Goal: Task Accomplishment & Management: Complete application form

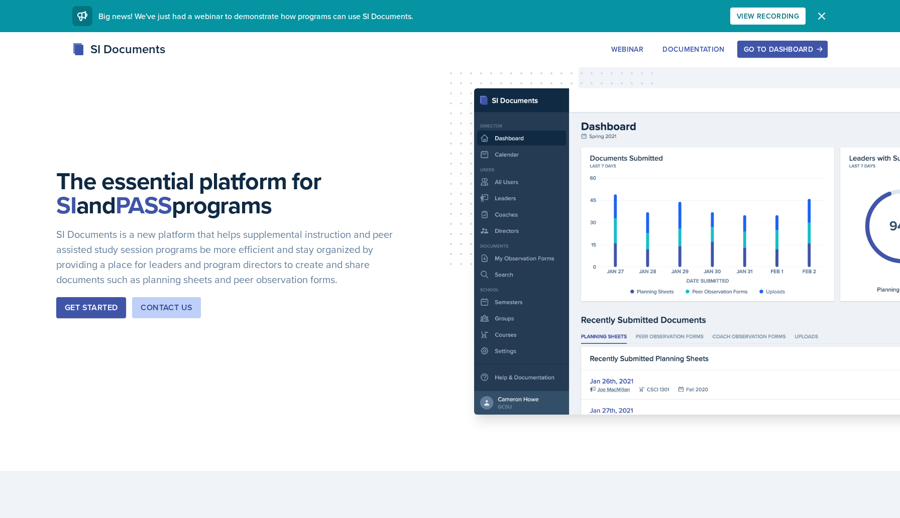
click at [757, 49] on div "Go to Dashboard" at bounding box center [782, 49] width 77 height 8
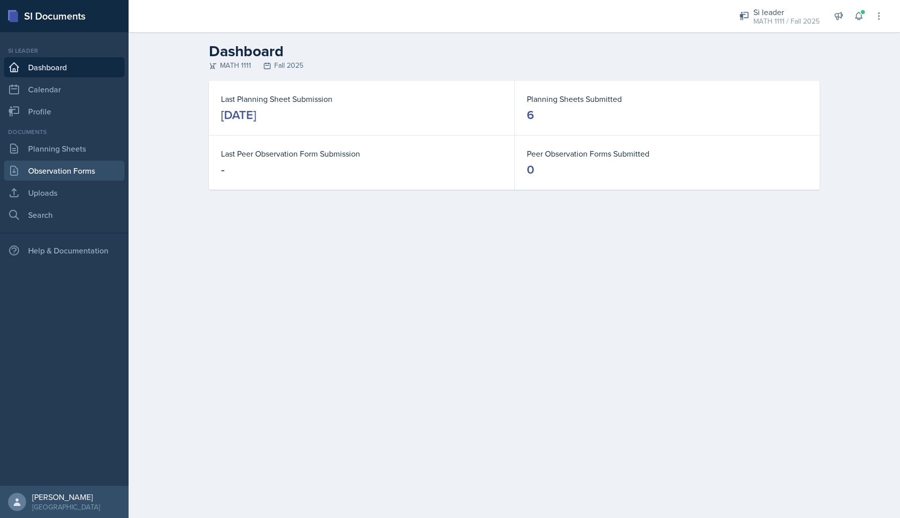
click at [35, 172] on link "Observation Forms" at bounding box center [64, 171] width 121 height 20
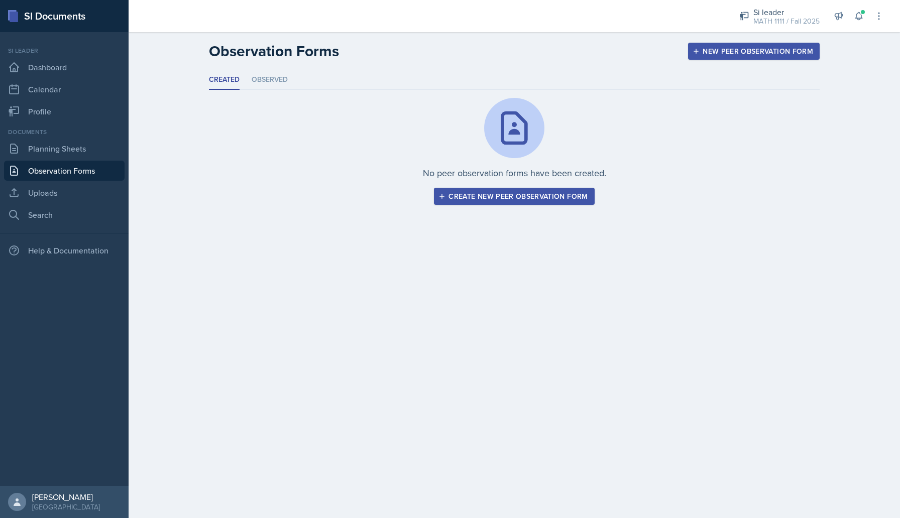
click at [471, 188] on button "Create new peer observation form" at bounding box center [514, 196] width 160 height 17
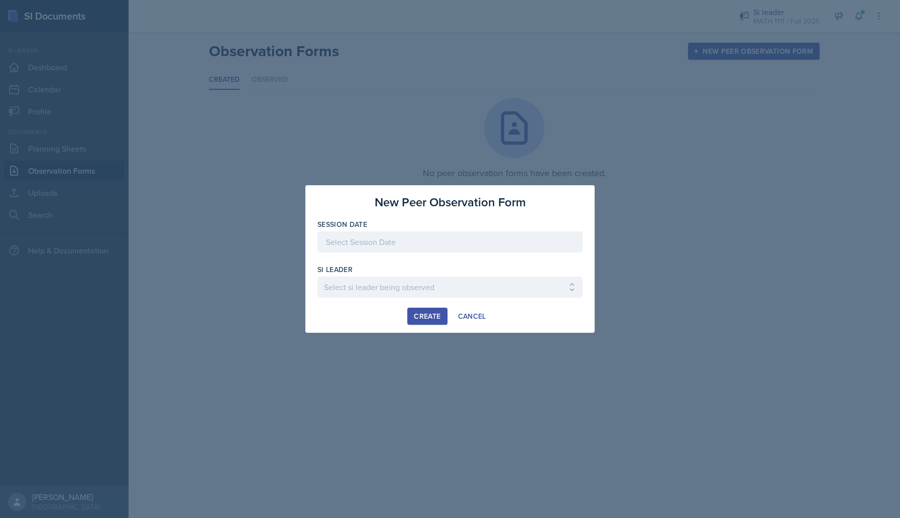
click at [432, 250] on div at bounding box center [449, 242] width 265 height 21
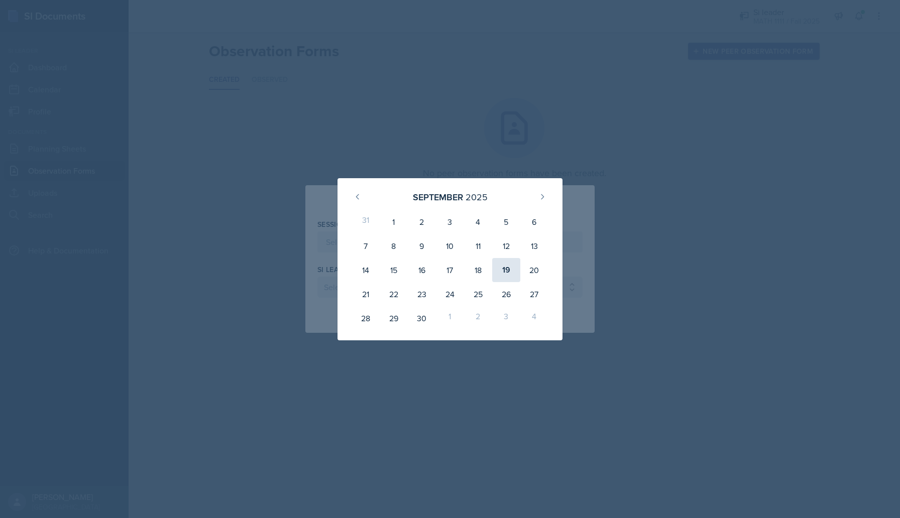
click at [501, 271] on div "19" at bounding box center [506, 270] width 28 height 24
type input "[DATE]"
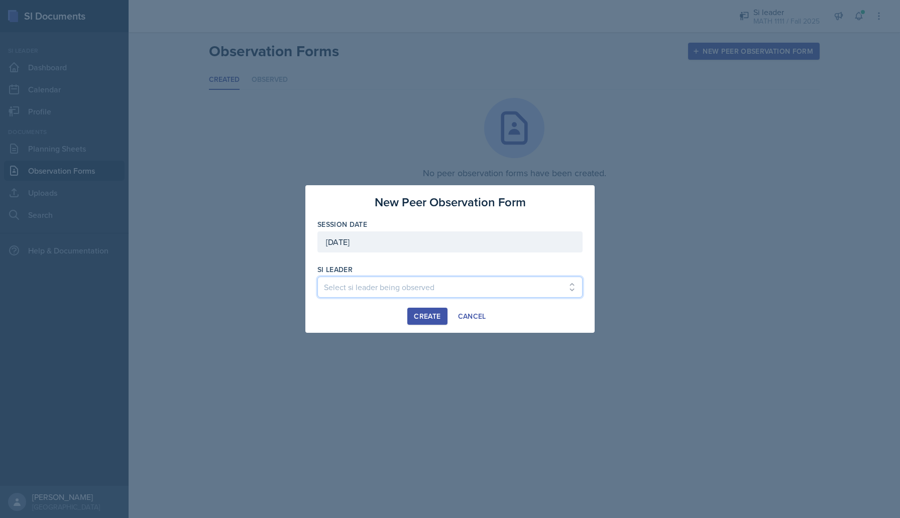
click at [430, 280] on select "Select si leader being observed [PERSON_NAME] / PSYC 2500 / The Phantoms of The…" at bounding box center [449, 287] width 265 height 21
select select "553726c2-e7d8-4f2b-90ca-7ec3b7f7f3cf"
click at [317, 277] on select "Select si leader being observed [PERSON_NAME] / PSYC 2500 / The Phantoms of The…" at bounding box center [449, 287] width 265 height 21
click at [505, 267] on div "si leader" at bounding box center [449, 270] width 265 height 10
click at [429, 316] on div "Create" at bounding box center [427, 316] width 27 height 8
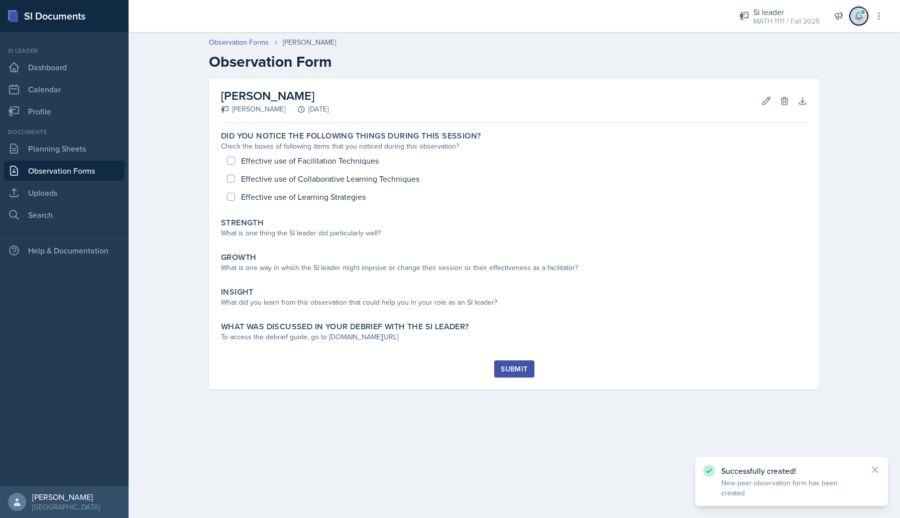
click at [858, 19] on icon at bounding box center [859, 16] width 10 height 10
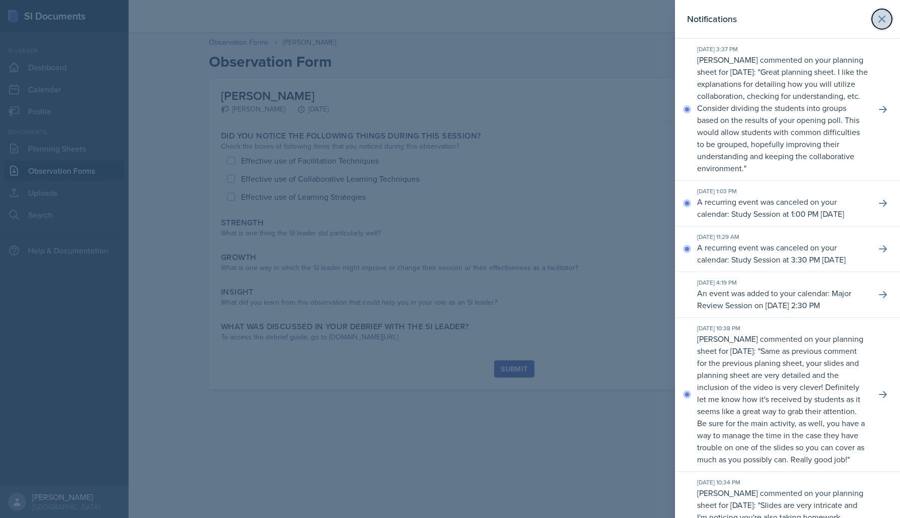
click at [882, 20] on icon at bounding box center [882, 19] width 6 height 6
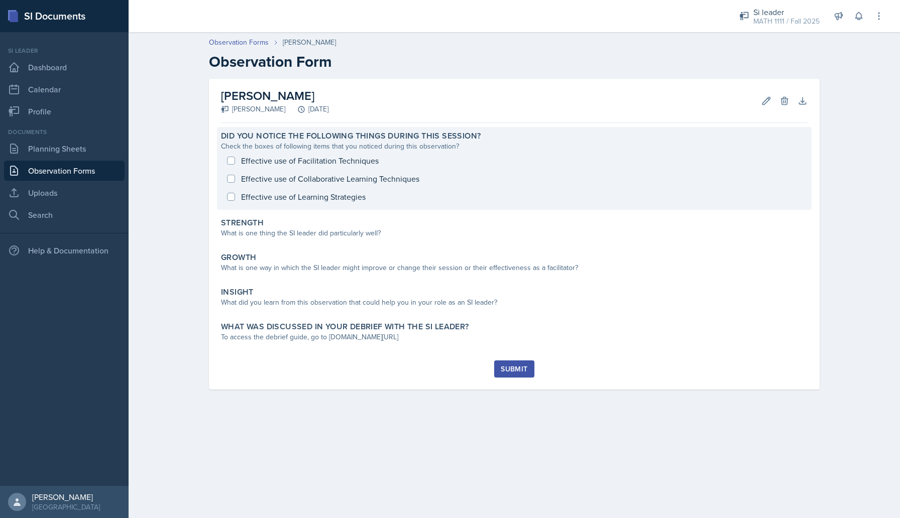
click at [453, 148] on div "Check the boxes of following items that you noticed during this observation?" at bounding box center [514, 146] width 587 height 11
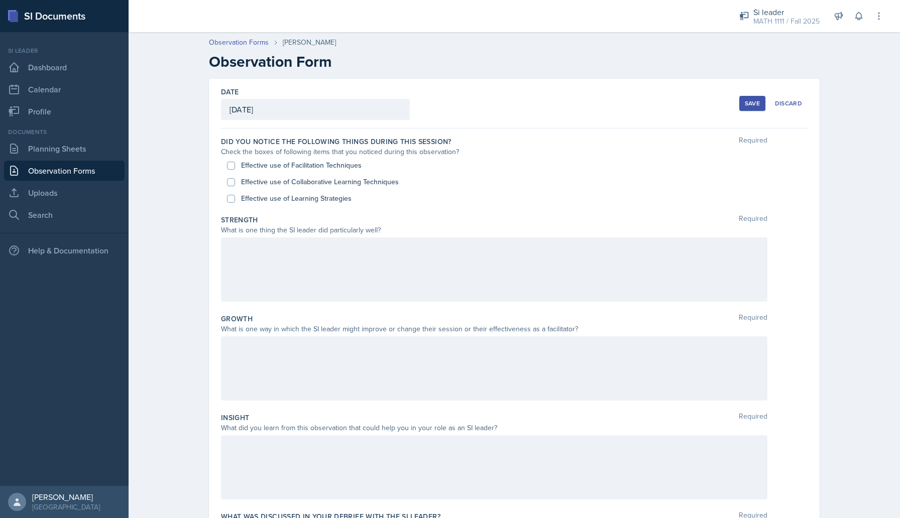
click at [259, 168] on label "Effective use of Facilitation Techniques" at bounding box center [301, 165] width 121 height 11
click at [235, 168] on input "Effective use of Facilitation Techniques" at bounding box center [231, 166] width 8 height 8
checkbox input "true"
click at [258, 178] on label "Effective use of Collaborative Learning Techniques" at bounding box center [320, 182] width 158 height 11
click at [235, 178] on input "Effective use of Collaborative Learning Techniques" at bounding box center [231, 182] width 8 height 8
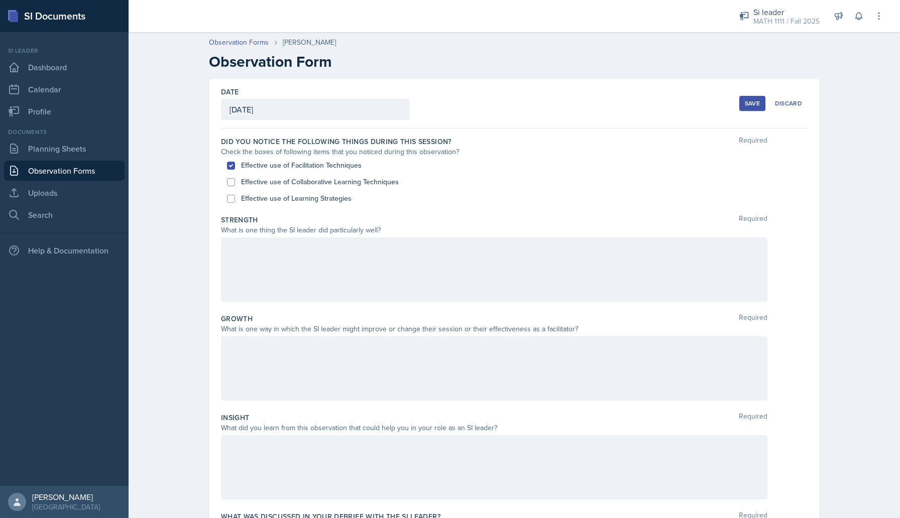
checkbox input "true"
click at [262, 195] on label "Effective use of Learning Strategies" at bounding box center [296, 198] width 110 height 11
click at [235, 195] on input "Effective use of Learning Strategies" at bounding box center [231, 199] width 8 height 8
checkbox input "true"
click at [292, 253] on div at bounding box center [494, 270] width 546 height 64
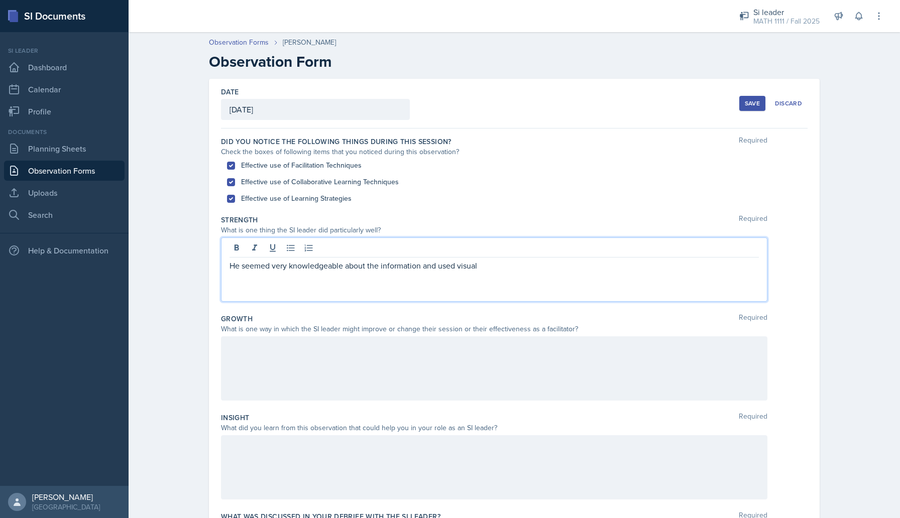
click at [447, 266] on p "He seemed very knowledgeable about the information and used visual" at bounding box center [494, 266] width 529 height 12
click at [480, 266] on p "He seemed very knowledgeable about the information and had visual" at bounding box center [494, 266] width 529 height 12
click at [451, 268] on p "He seemed very knowledgeable about the information and had visual explaination …" at bounding box center [494, 266] width 529 height 12
click at [497, 268] on p "He seemed very knowledgeable about the information and had nice visual explaina…" at bounding box center [494, 266] width 529 height 12
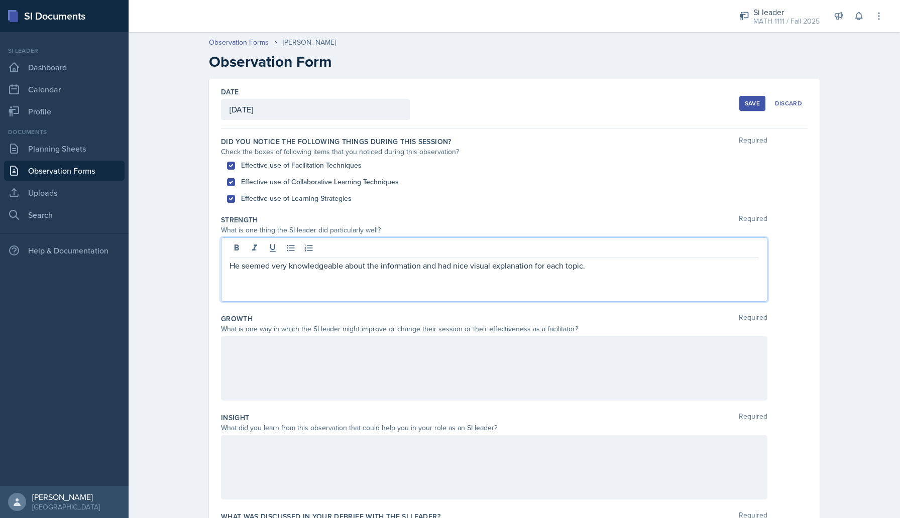
click at [607, 272] on div "He seemed very knowledgeable about the information and had nice visual explanat…" at bounding box center [494, 270] width 546 height 64
click at [395, 266] on p "He seemed very knowledgeable about the information and had nice visual explanat…" at bounding box center [494, 266] width 529 height 12
click at [526, 267] on p "He seemed very knowledgeable and had nice visual explanation for each topic." at bounding box center [494, 266] width 529 height 12
click at [431, 372] on div at bounding box center [494, 368] width 546 height 64
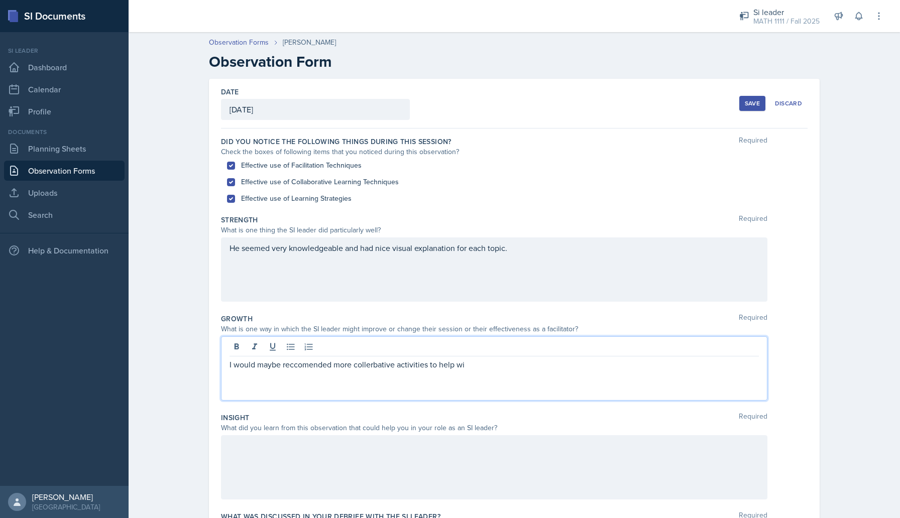
click at [306, 362] on p "I would maybe reccomended more collerbative activities to help wi" at bounding box center [494, 365] width 529 height 12
click at [380, 365] on p "I would maybe recommended more collerbative activities to help wi" at bounding box center [494, 365] width 529 height 12
click at [369, 366] on p "I would maybe recommended more collerbative activities to help wi" at bounding box center [494, 365] width 529 height 12
click at [512, 368] on p "I would maybe recommended more colerbative activities to help wi" at bounding box center [494, 365] width 529 height 12
click at [382, 369] on p "I would maybe recommended more colerbative activities to help wi" at bounding box center [494, 365] width 529 height 12
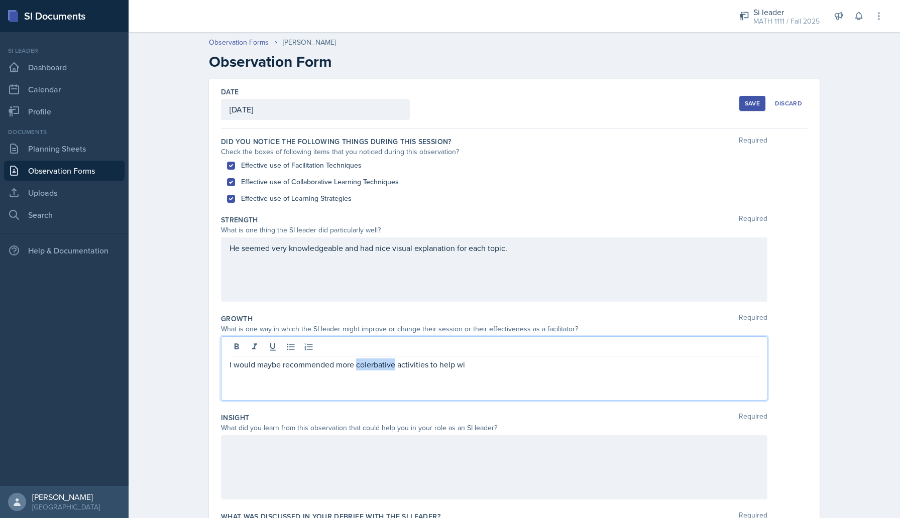
click at [366, 365] on p "I would maybe recommended more colerbative activities to help wi" at bounding box center [494, 365] width 529 height 12
copy p "colerbative"
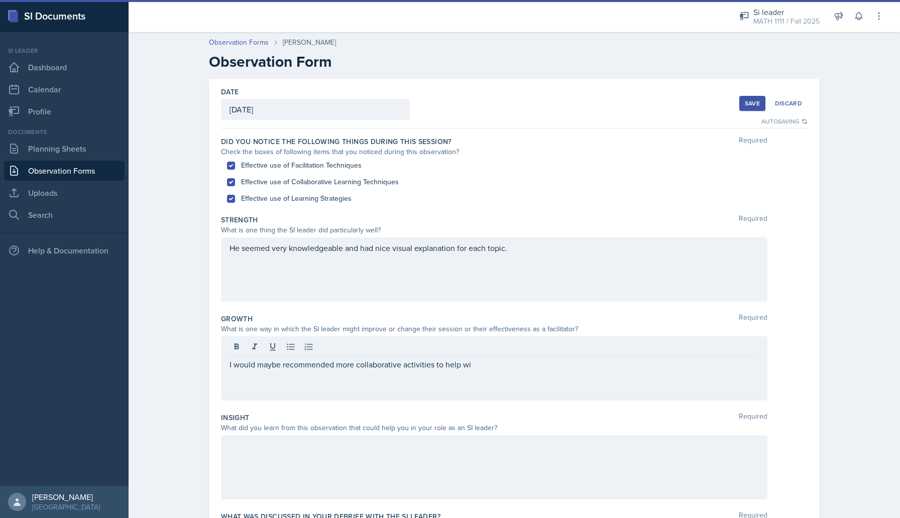
click at [500, 371] on div "I would maybe recommended more collaborative activities to help wi" at bounding box center [494, 368] width 546 height 64
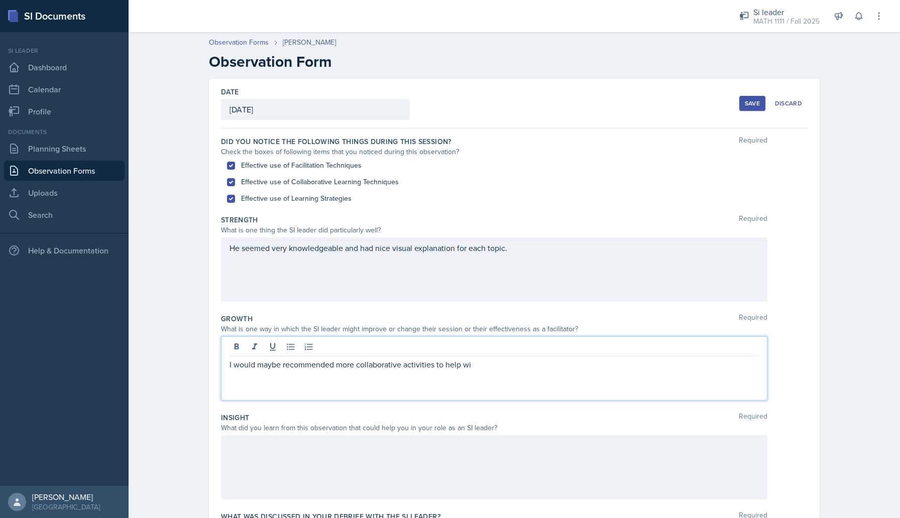
click at [492, 365] on p "I would maybe recommended more collaborative activities to help wi" at bounding box center [494, 365] width 529 height 12
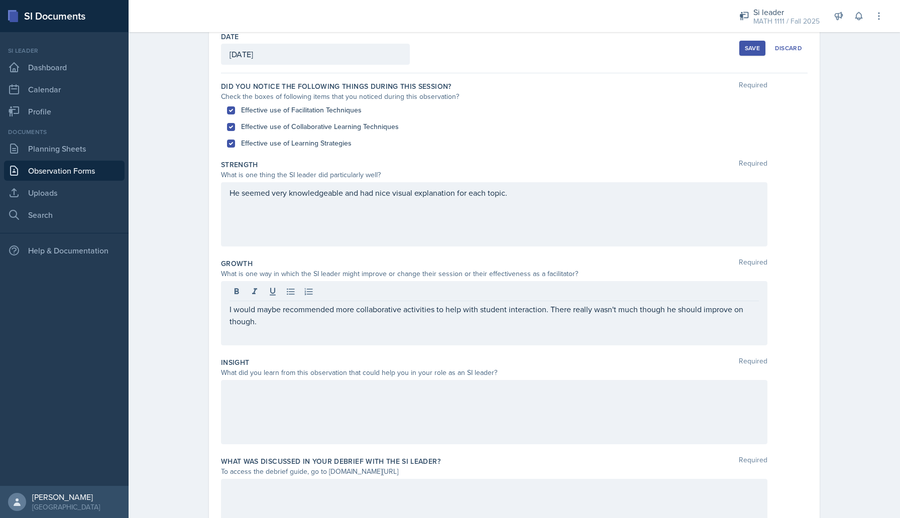
click at [531, 403] on div at bounding box center [494, 412] width 546 height 64
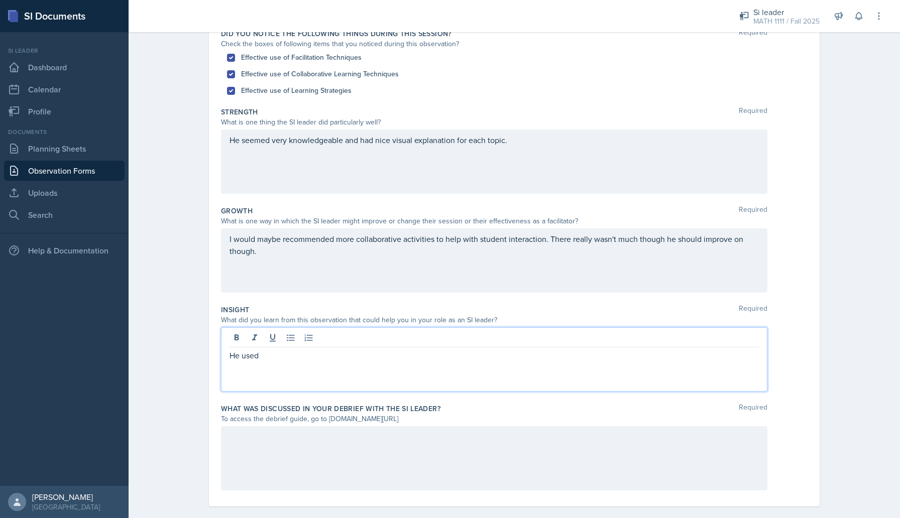
scroll to position [121, 0]
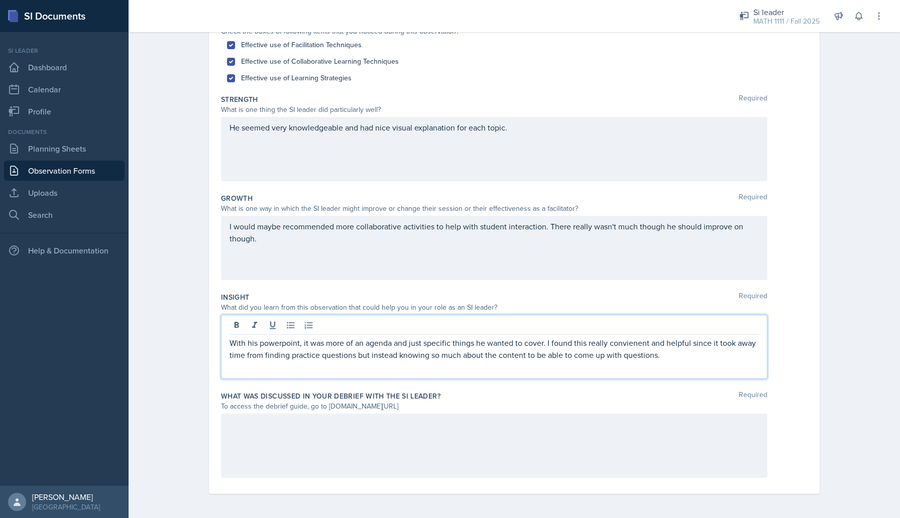
click at [545, 226] on div "I would maybe recommended more collaborative activities to help with student in…" at bounding box center [494, 248] width 546 height 64
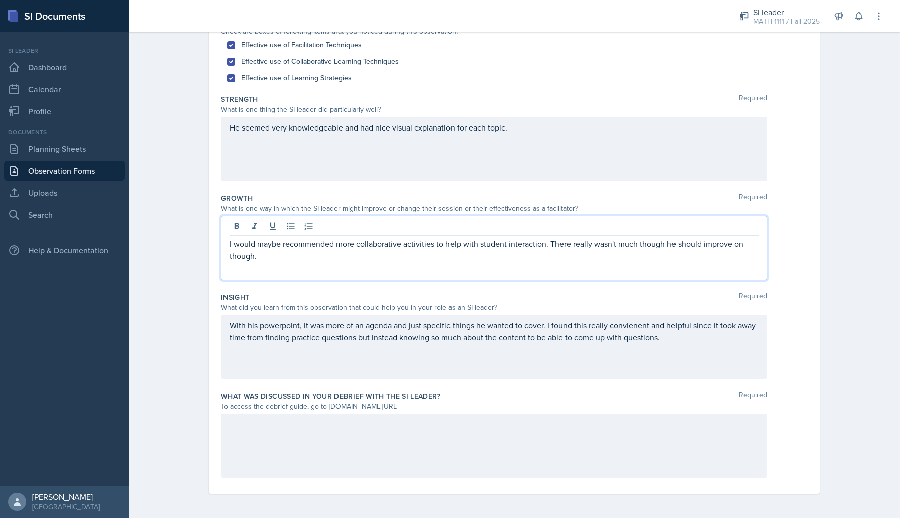
click at [548, 242] on p "I would maybe recommended more collaborative activities to help with student in…" at bounding box center [494, 250] width 529 height 24
click at [523, 256] on p "I would maybe recommended more collaborative activities to help with student in…" at bounding box center [494, 250] width 529 height 24
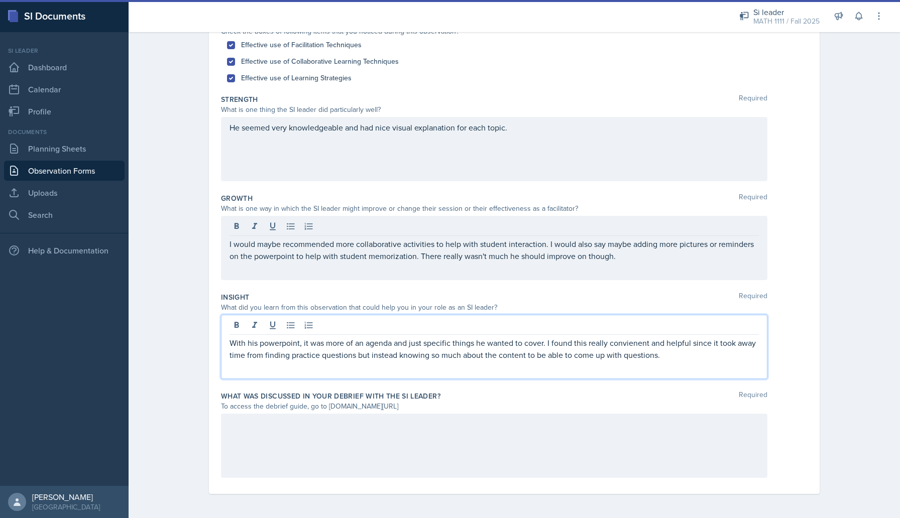
click at [625, 329] on div "With his powerpoint, it was more of an agenda and just specific things he wante…" at bounding box center [494, 347] width 546 height 64
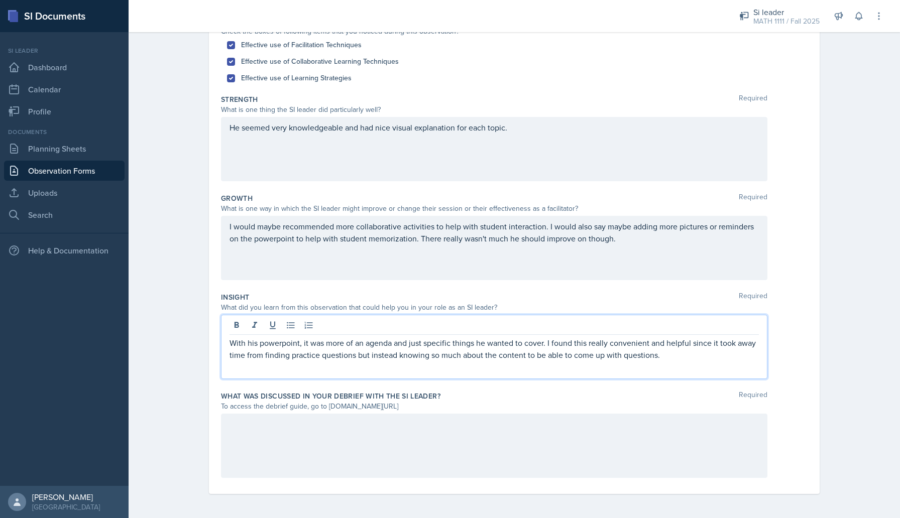
drag, startPoint x: 667, startPoint y: 357, endPoint x: 703, endPoint y: 342, distance: 38.1
click at [703, 342] on p "With his powerpoint, it was more of an agenda and just specific things he wante…" at bounding box center [494, 349] width 529 height 24
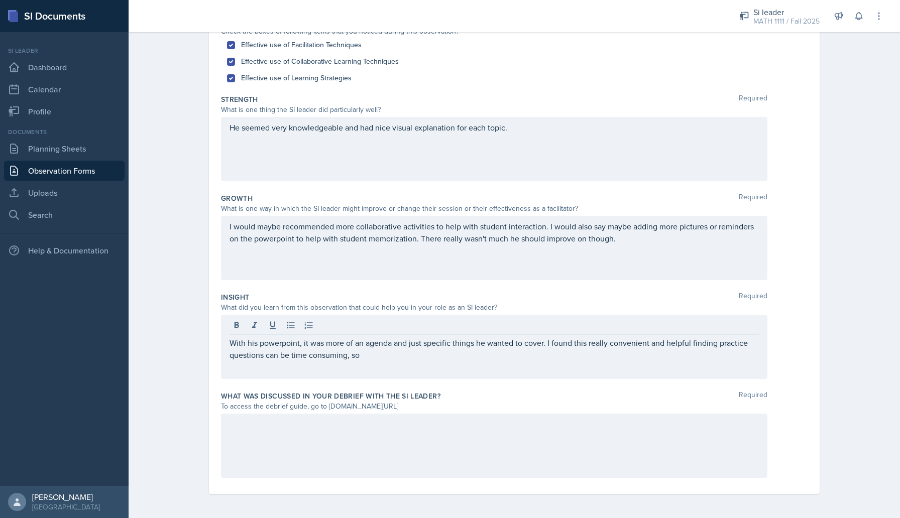
click at [419, 367] on div "With his powerpoint, it was more of an agenda and just specific things he wante…" at bounding box center [494, 347] width 546 height 64
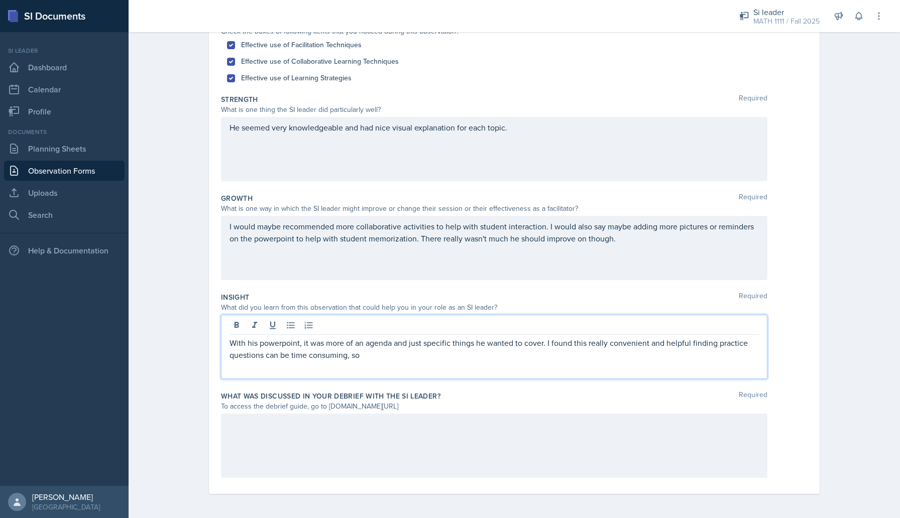
click at [331, 459] on div at bounding box center [494, 446] width 546 height 64
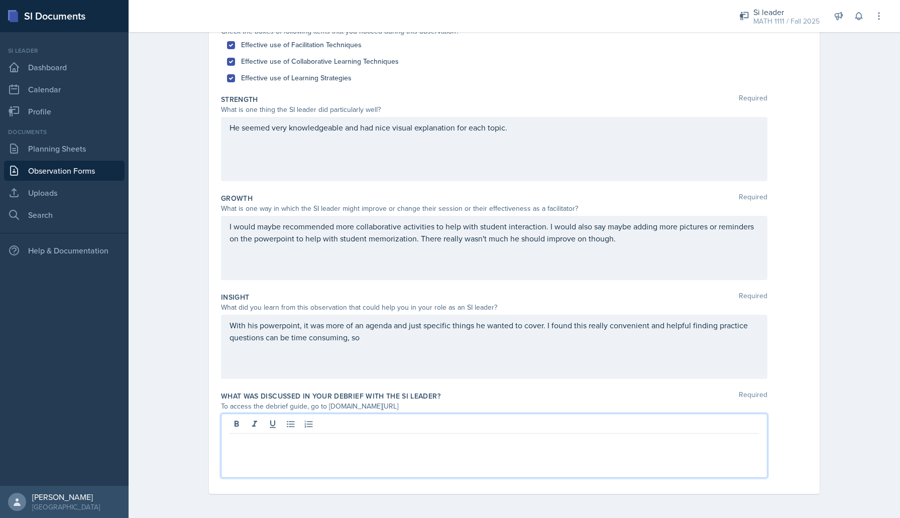
click at [270, 323] on div "With his powerpoint, it was more of an agenda and just specific things he wante…" at bounding box center [494, 347] width 546 height 64
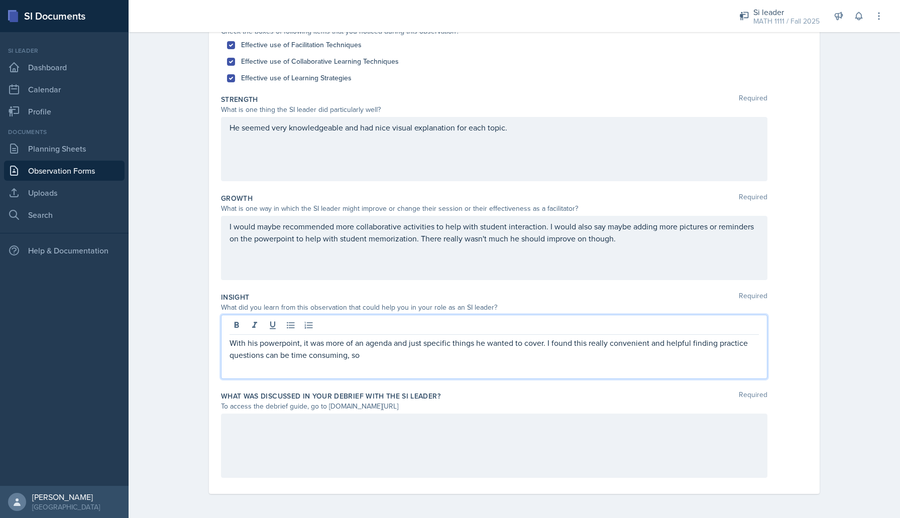
click at [690, 345] on p "With his powerpoint, it was more of an agenda and just specific things he wante…" at bounding box center [494, 349] width 529 height 24
click at [602, 365] on div "With his powerpoint, it was more of an agenda and just specific things he wante…" at bounding box center [494, 347] width 546 height 64
click at [427, 360] on p "With his powerpoint, it was more of an agenda and just specific things he wante…" at bounding box center [494, 349] width 529 height 24
click at [398, 359] on p "With his powerpoint, it was more of an agenda and just specific things he wante…" at bounding box center [494, 349] width 529 height 24
click at [547, 344] on p "With his powerpoint, it was more of an agenda and just specific things he wante…" at bounding box center [494, 349] width 529 height 24
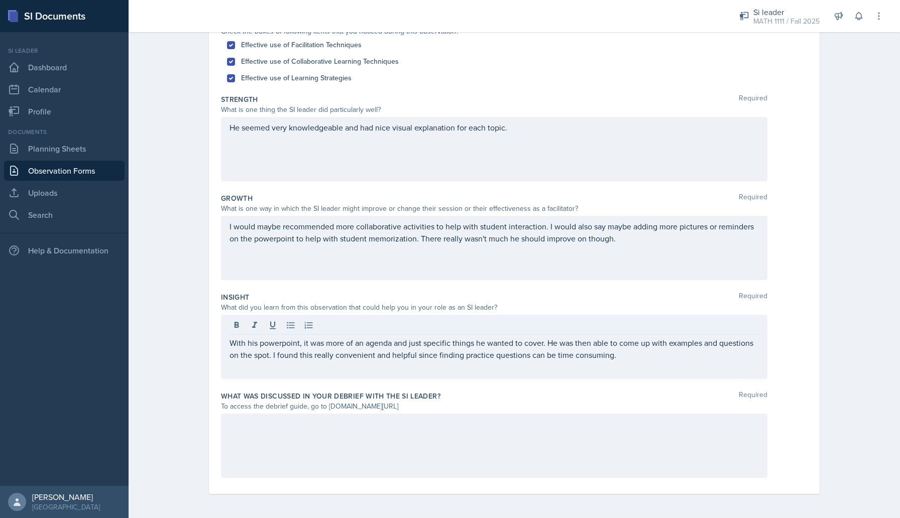
click at [407, 363] on div "With his powerpoint, it was more of an agenda and just specific things he wante…" at bounding box center [494, 347] width 546 height 64
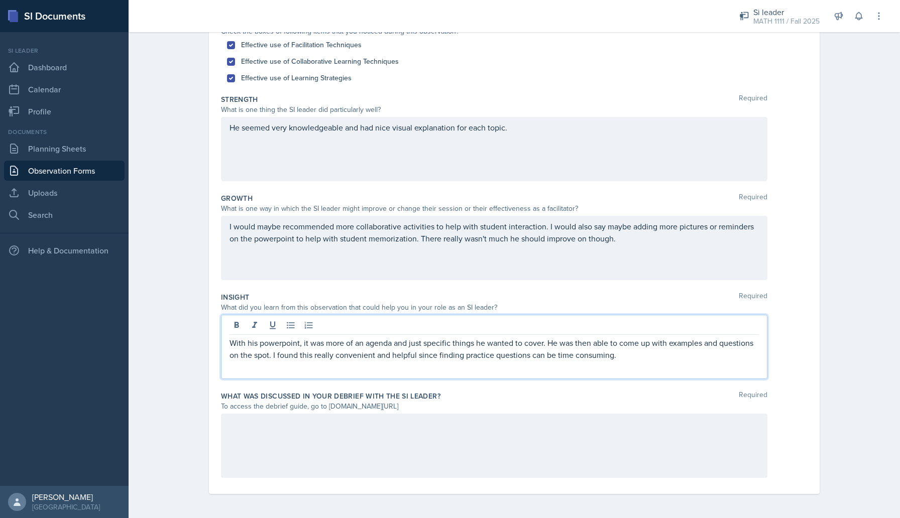
click at [494, 360] on p "With his powerpoint, it was more of an agenda and just specific things he wante…" at bounding box center [494, 349] width 529 height 24
click at [638, 359] on p "With his powerpoint, it was more of an agenda and just specific things he wante…" at bounding box center [494, 349] width 529 height 24
click at [554, 354] on p "With his powerpoint, it was more of an agenda and just specific things he wante…" at bounding box center [494, 349] width 529 height 24
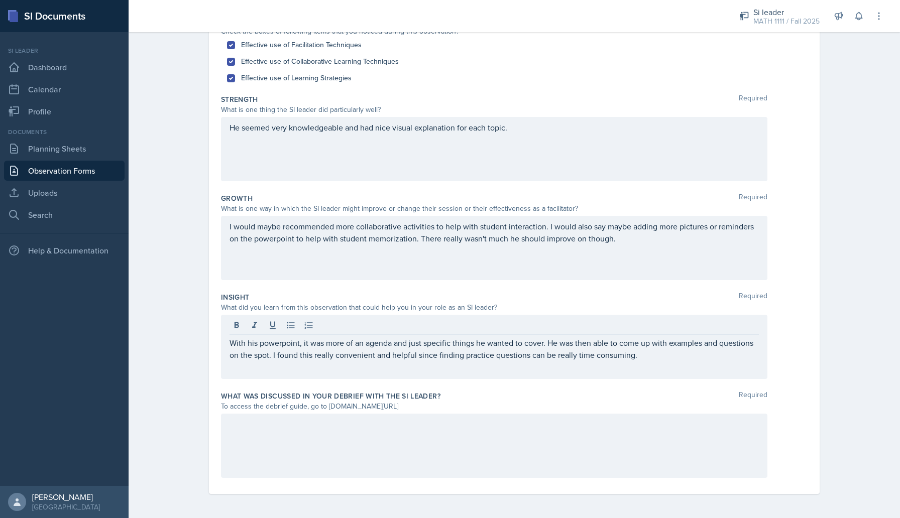
click at [505, 446] on div at bounding box center [494, 446] width 546 height 64
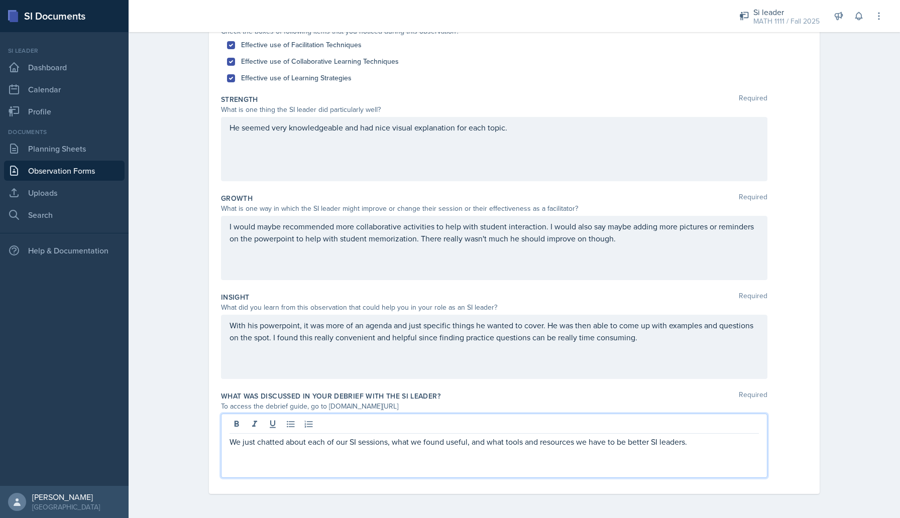
click at [348, 442] on p "We just chatted about each of our SI sessions, what we found useful, and what t…" at bounding box center [494, 442] width 529 height 12
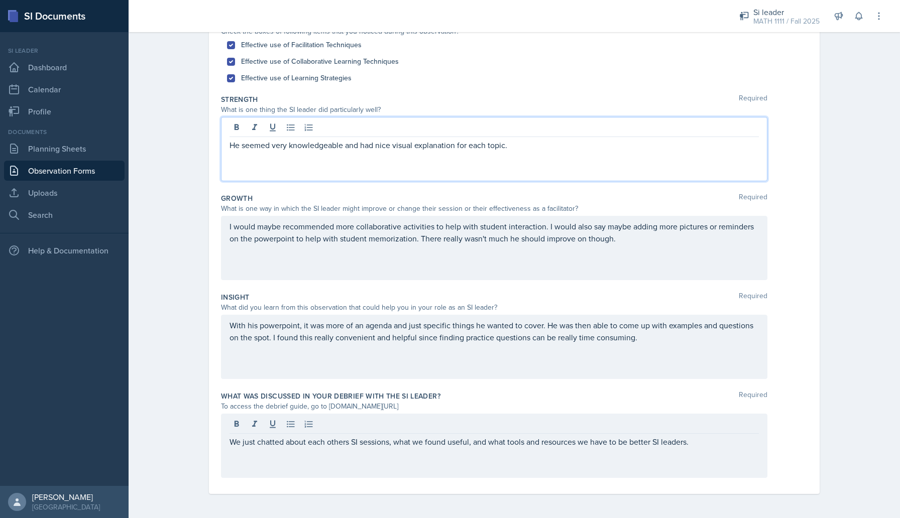
click at [554, 130] on div "He seemed very knowledgeable and had nice visual explanation for each topic." at bounding box center [494, 149] width 546 height 64
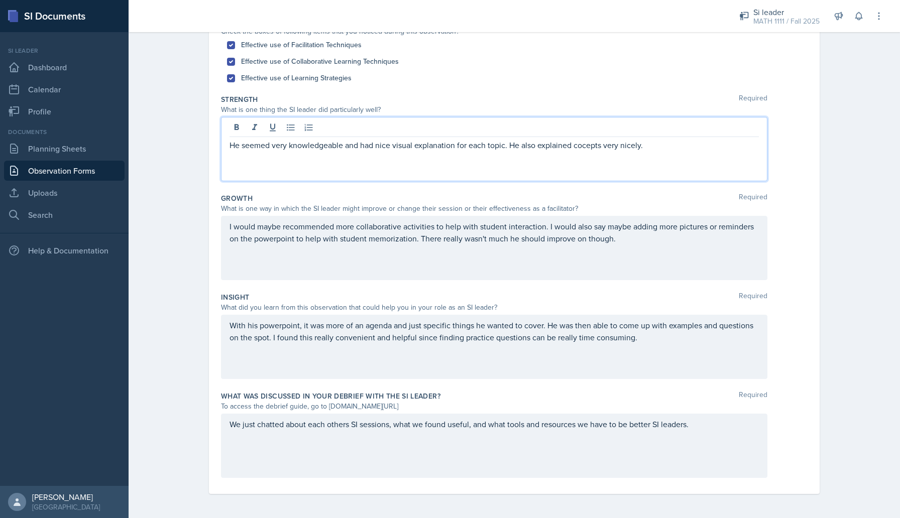
click at [585, 151] on p "He seemed very knowledgeable and had nice visual explanation for each topic. He…" at bounding box center [494, 145] width 529 height 12
click at [686, 152] on div "He seemed very knowledgeable and had nice visual explanation for each topic. He…" at bounding box center [494, 149] width 546 height 64
click at [654, 150] on p "He seemed very knowledgeable and had nice visual explanation for each topic. He…" at bounding box center [494, 145] width 529 height 12
click at [790, 237] on div "I would maybe recommended more collaborative activities to help with student in…" at bounding box center [514, 248] width 587 height 64
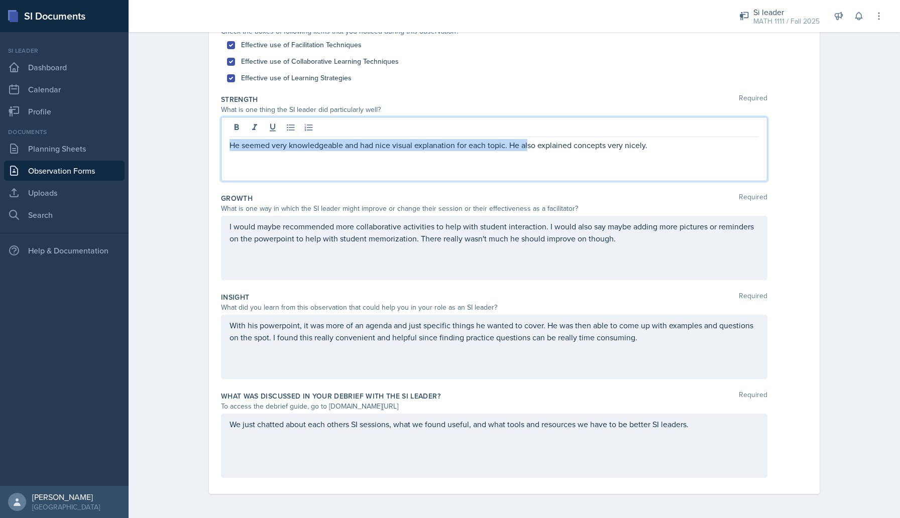
drag, startPoint x: 662, startPoint y: 126, endPoint x: 530, endPoint y: 147, distance: 133.8
click at [530, 147] on p "He seemed very knowledgeable and had nice visual explanation for each topic. He…" at bounding box center [494, 145] width 529 height 12
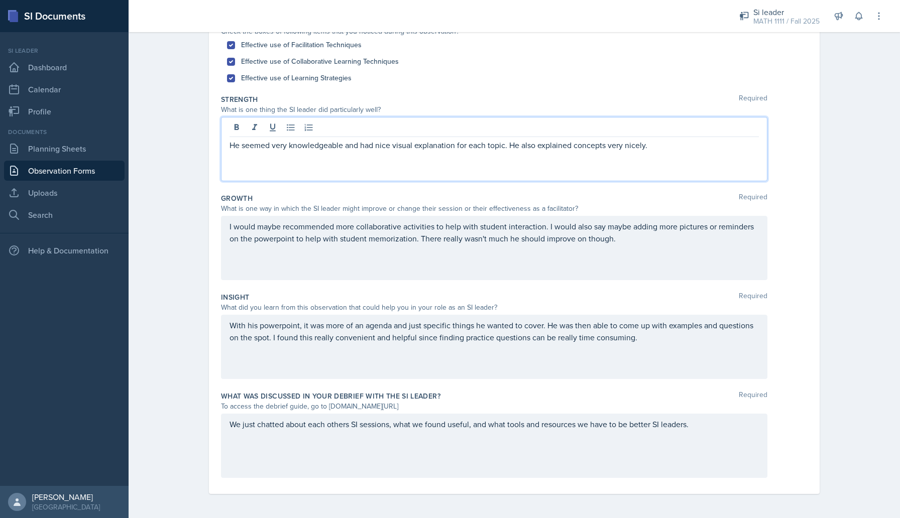
drag, startPoint x: 663, startPoint y: 143, endPoint x: 543, endPoint y: 150, distance: 119.7
click at [543, 150] on p "He seemed very knowledgeable and had nice visual explanation for each topic. He…" at bounding box center [494, 145] width 529 height 12
click at [670, 266] on div "I would maybe recommended more collaborative activities to help with student in…" at bounding box center [494, 248] width 546 height 64
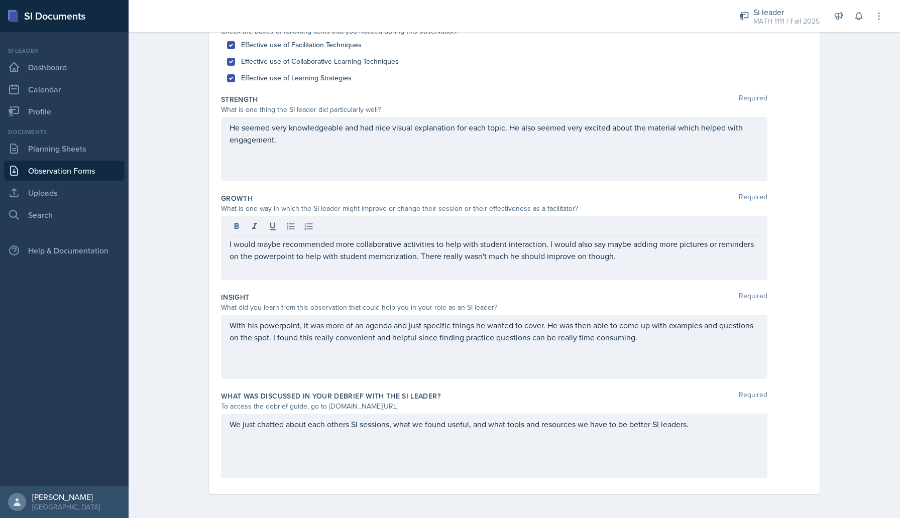
click at [803, 277] on div "I would maybe recommended more collaborative activities to help with student in…" at bounding box center [514, 248] width 587 height 64
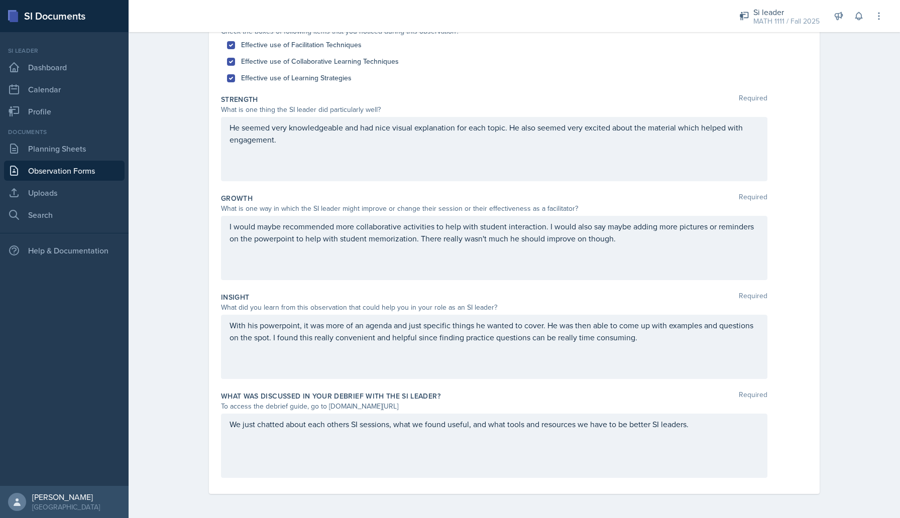
scroll to position [0, 0]
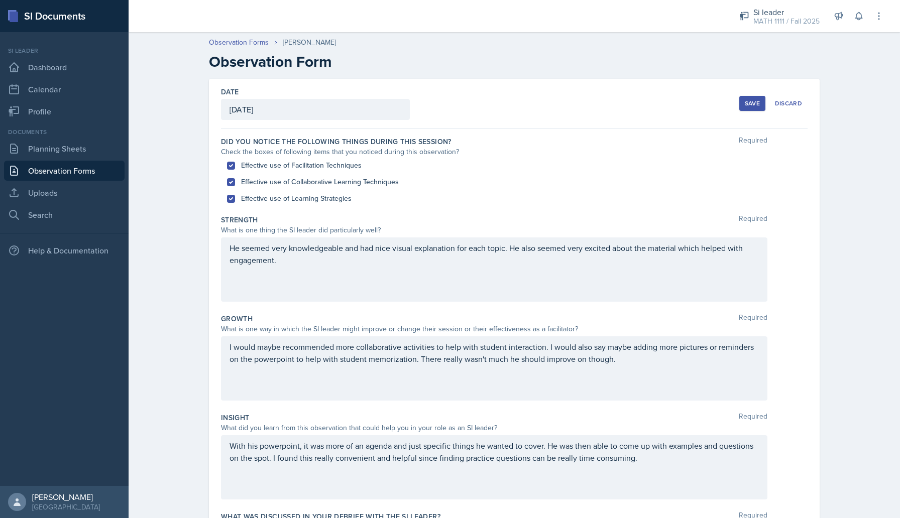
click at [750, 102] on div "Save" at bounding box center [752, 103] width 15 height 8
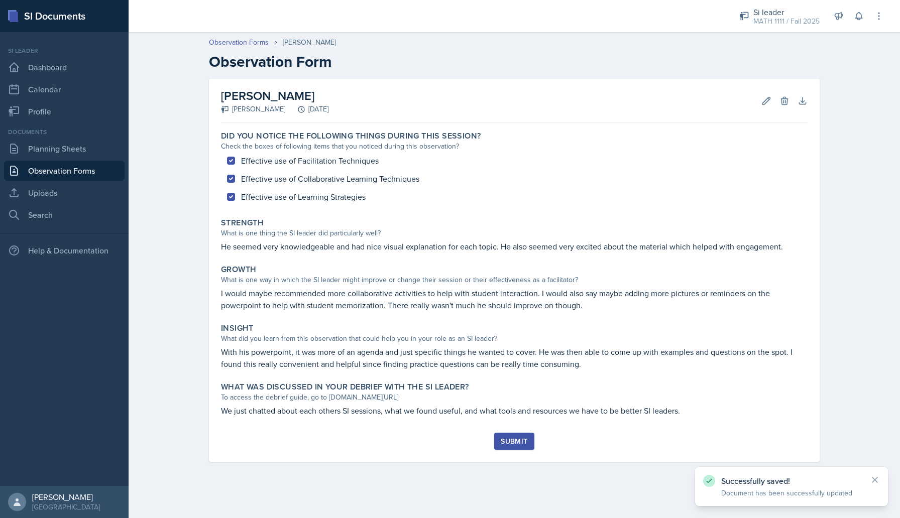
click at [504, 444] on div "Submit" at bounding box center [514, 441] width 27 height 8
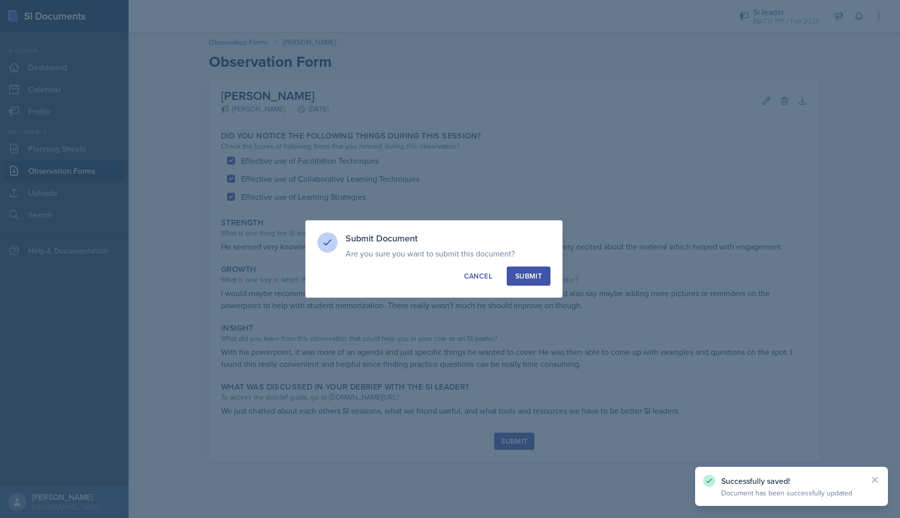
click at [534, 267] on button "Submit" at bounding box center [529, 276] width 44 height 19
